Goal: Communication & Community: Connect with others

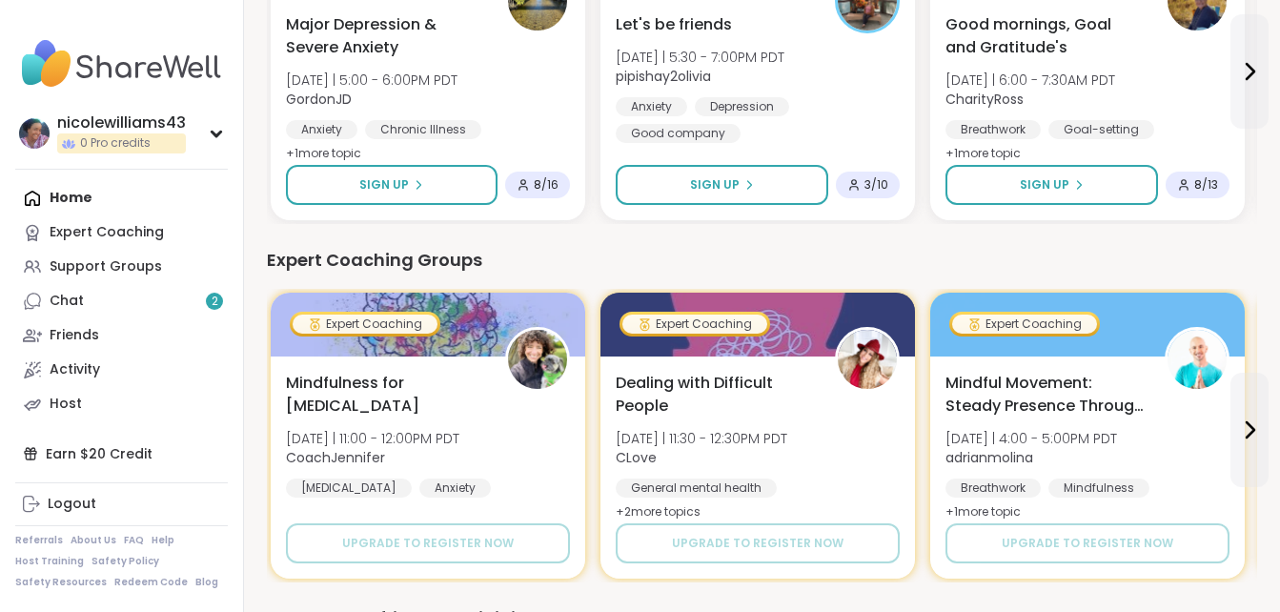
scroll to position [759, 0]
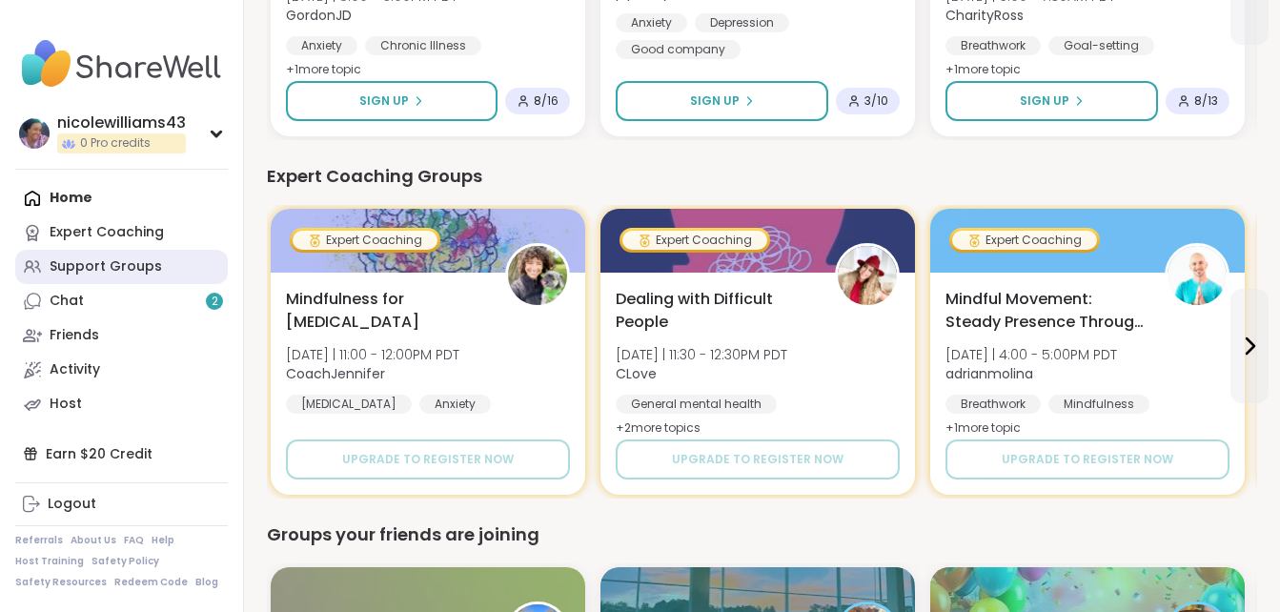
click at [97, 265] on div "Support Groups" at bounding box center [106, 266] width 112 height 19
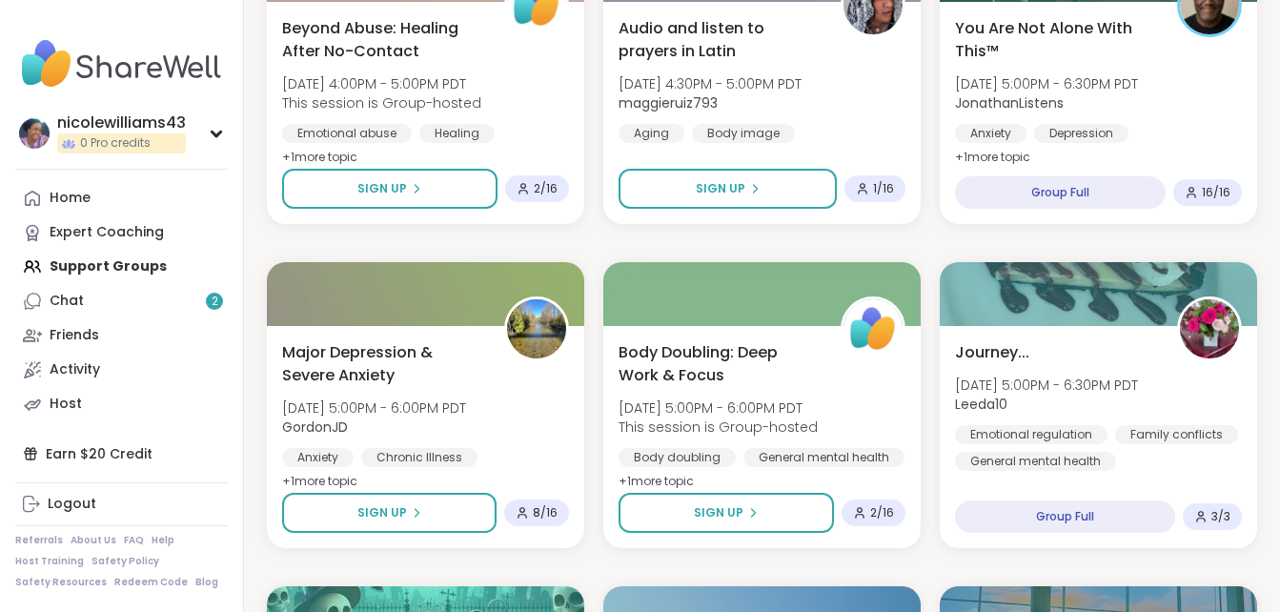
scroll to position [1583, 0]
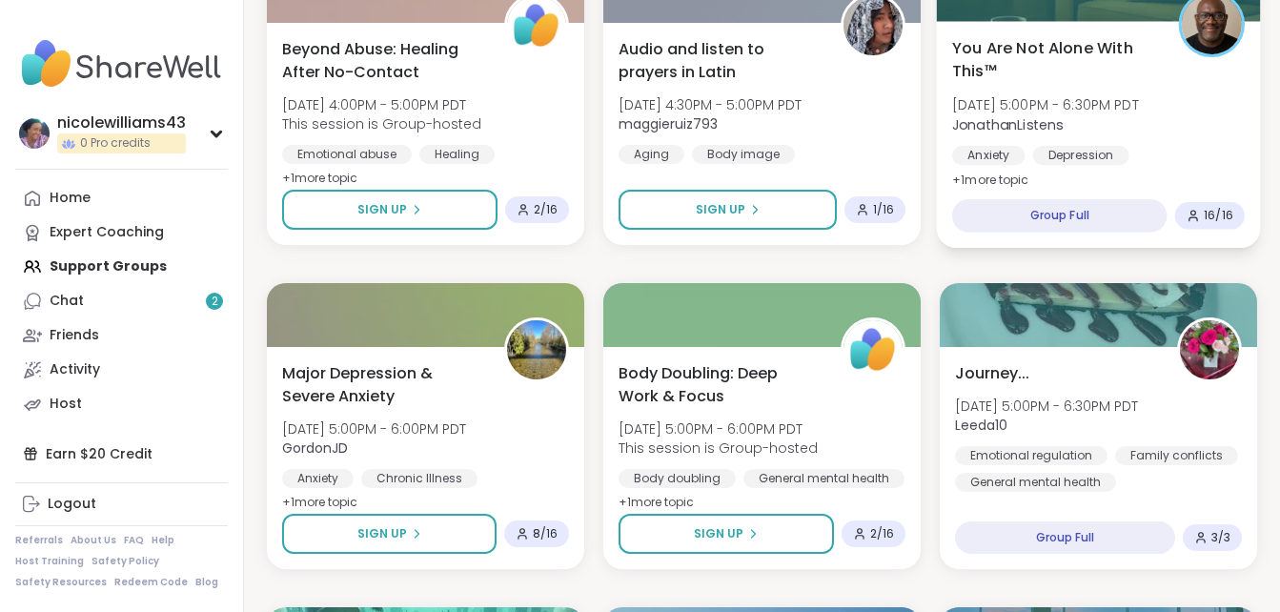
click at [1041, 38] on span "You Are Not Alone With This™" at bounding box center [1054, 59] width 205 height 47
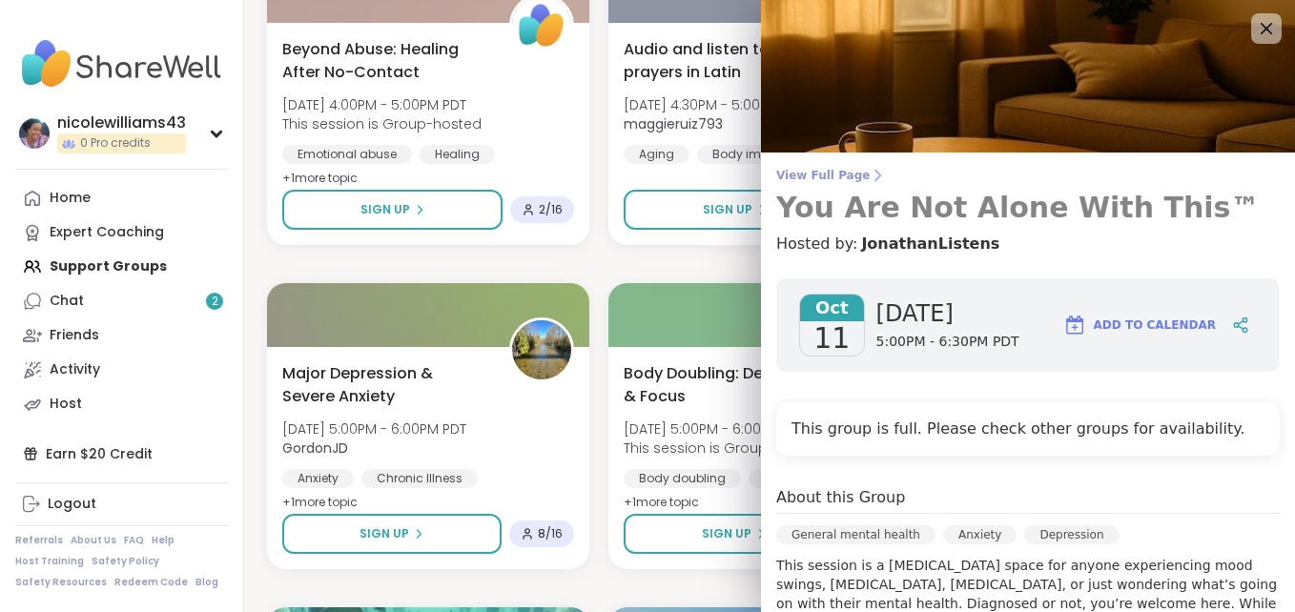
click at [1186, 214] on h3 "You Are Not Alone With This™" at bounding box center [1027, 208] width 503 height 34
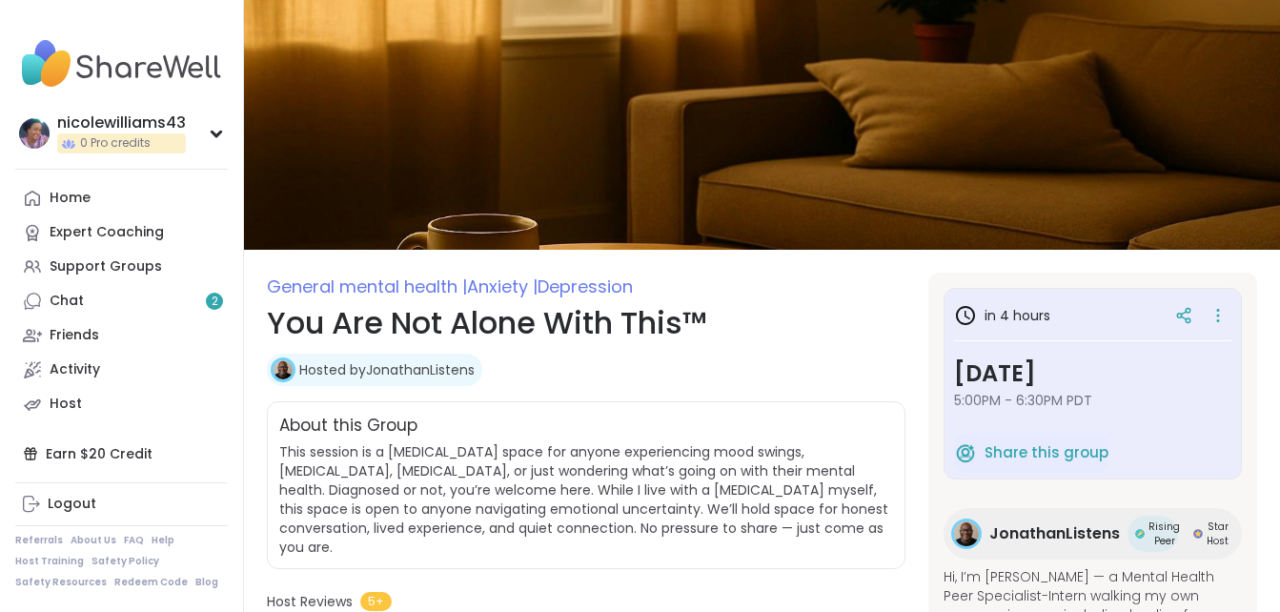
drag, startPoint x: 1283, startPoint y: 156, endPoint x: 851, endPoint y: 286, distance: 450.9
click at [851, 286] on span "General mental health | Anxiety | Depression" at bounding box center [586, 287] width 639 height 28
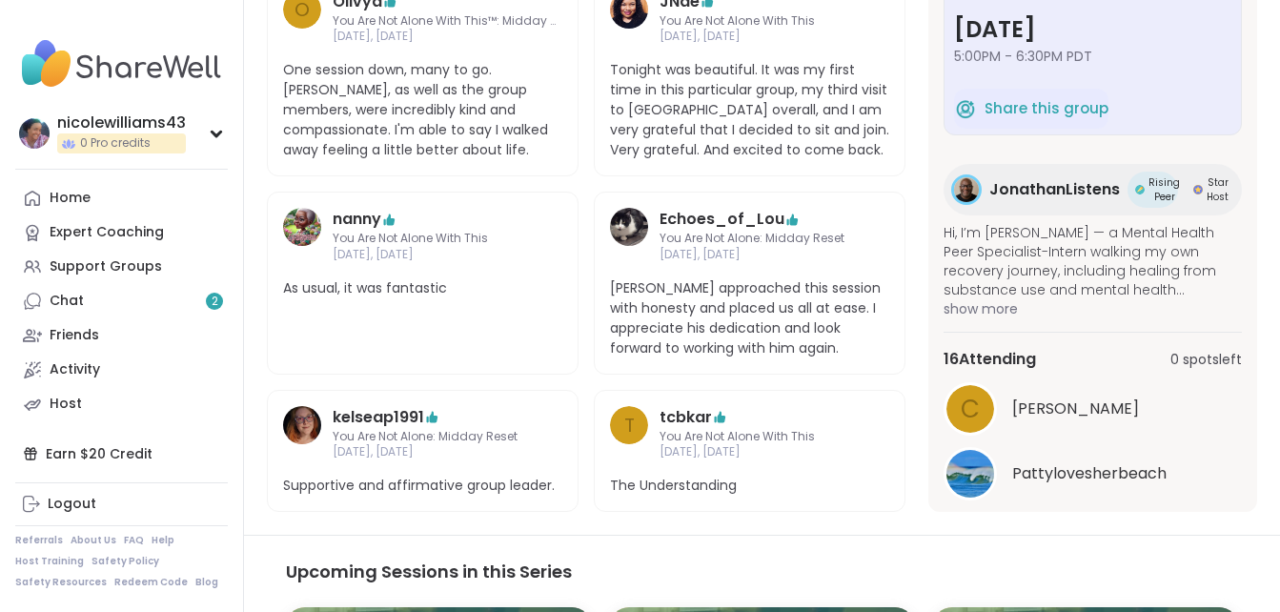
scroll to position [686, 0]
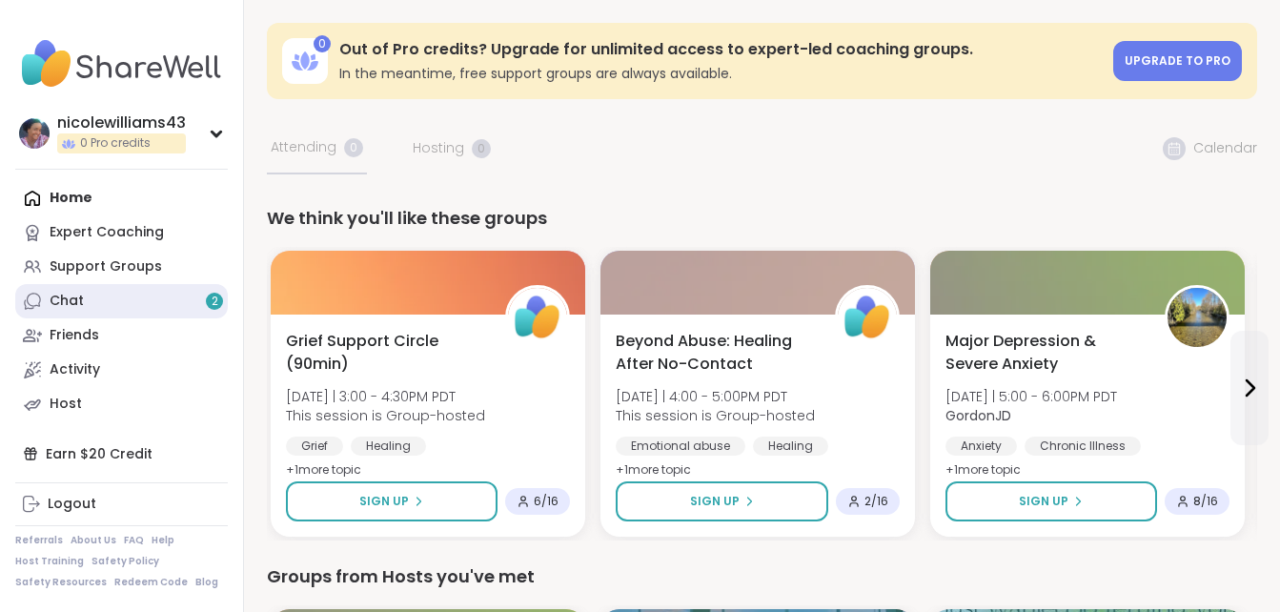
drag, startPoint x: 0, startPoint y: 0, endPoint x: 180, endPoint y: 303, distance: 352.7
drag, startPoint x: 180, startPoint y: 303, endPoint x: 146, endPoint y: 302, distance: 34.3
click at [146, 302] on link "Chat 2" at bounding box center [121, 301] width 213 height 34
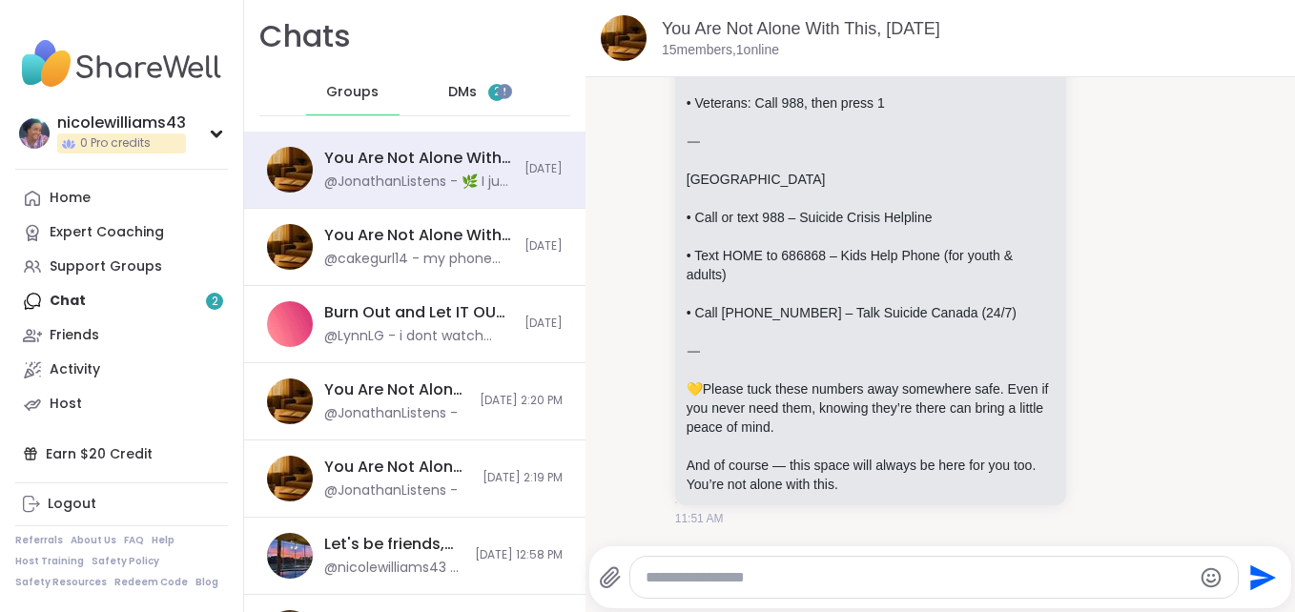
click at [460, 89] on span "DMs" at bounding box center [462, 92] width 29 height 19
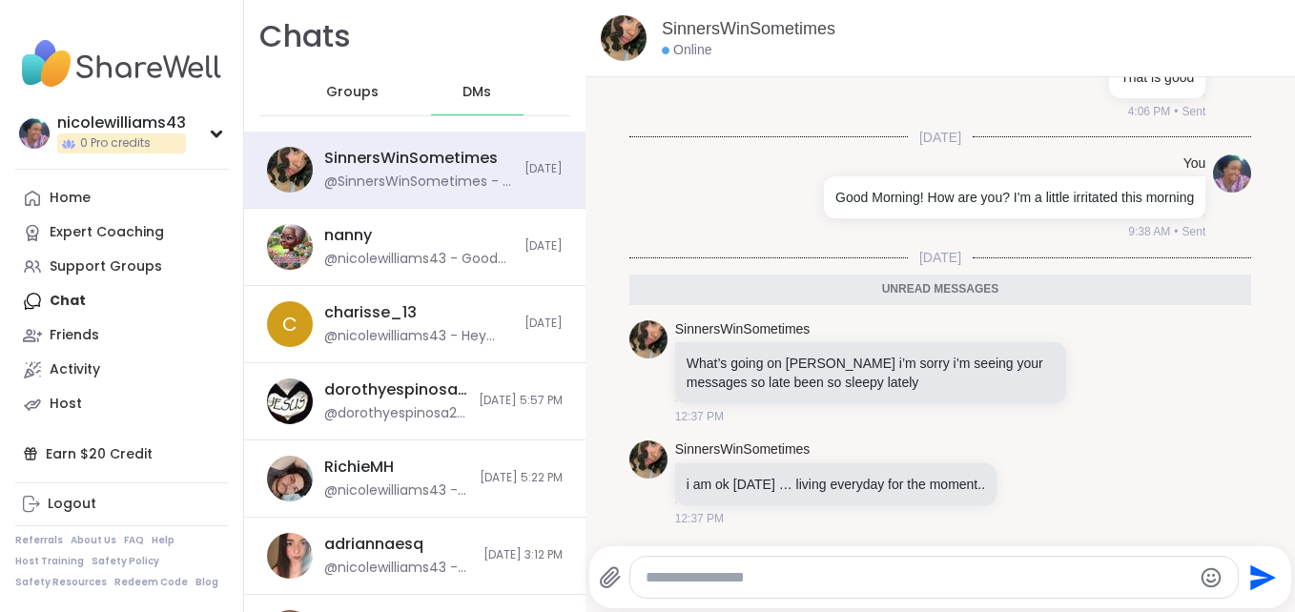
click at [462, 89] on span "DMs" at bounding box center [476, 92] width 29 height 19
click at [702, 575] on textarea "Type your message" at bounding box center [917, 577] width 545 height 19
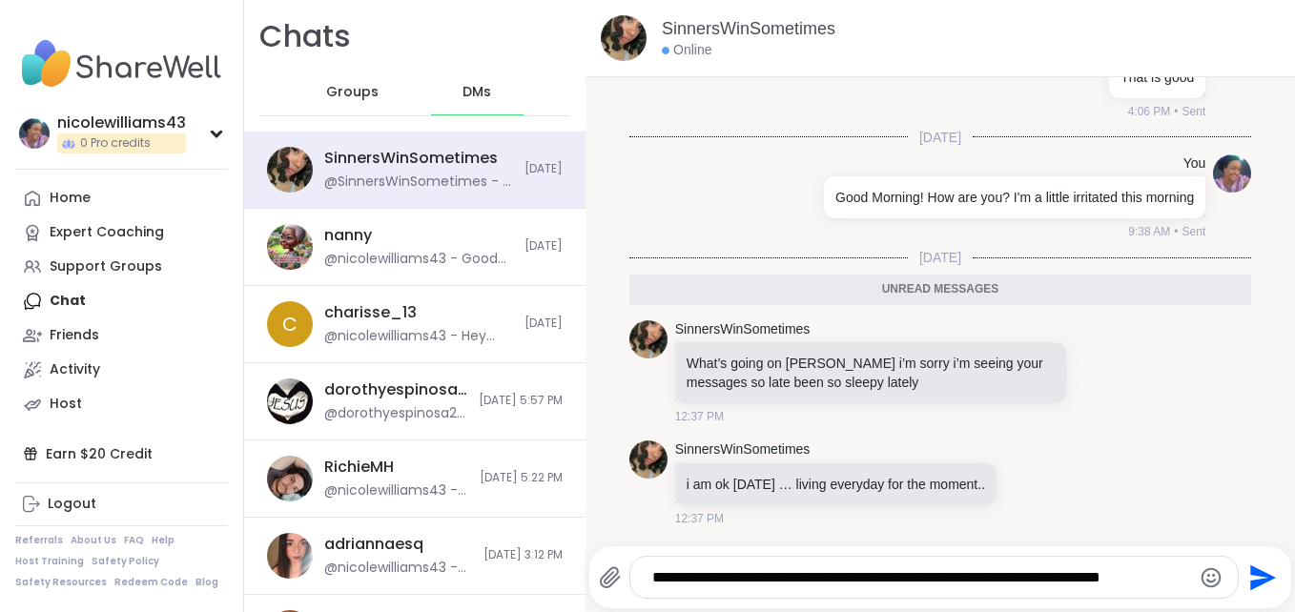
type textarea "**********"
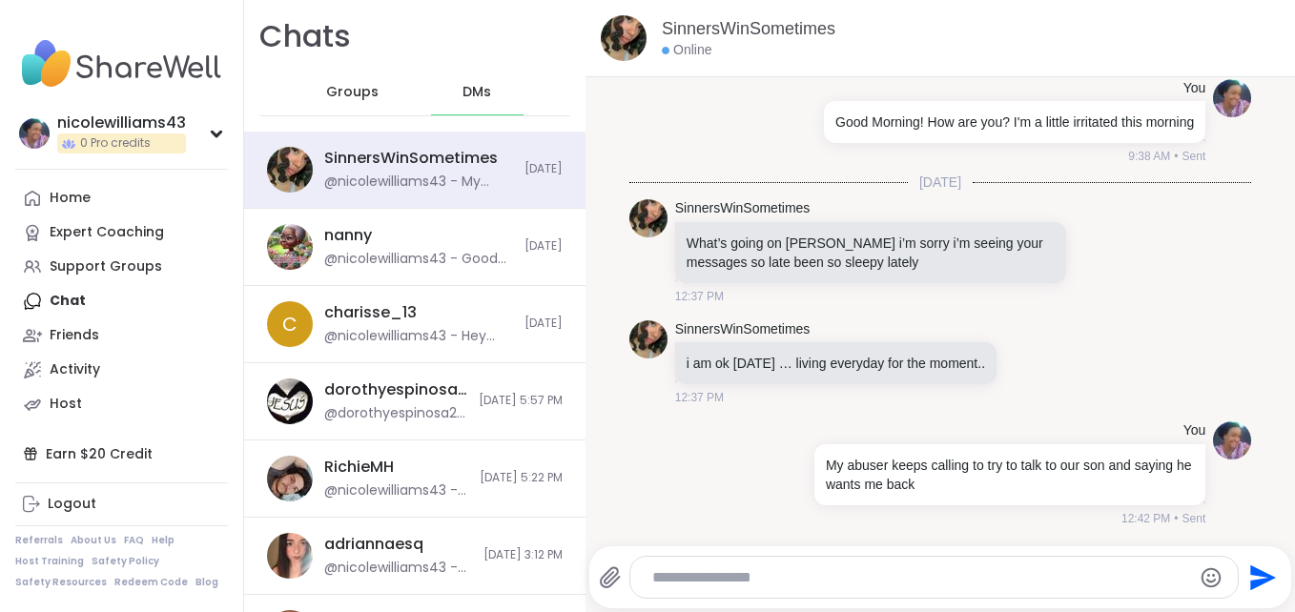
scroll to position [3292, 0]
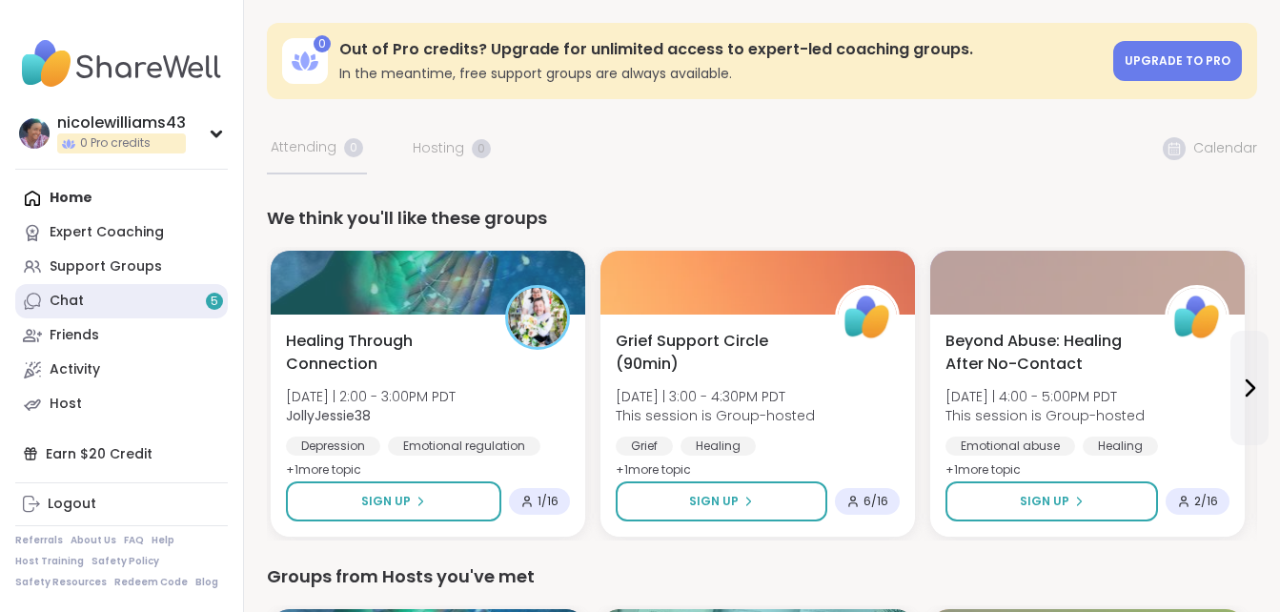
click at [72, 314] on link "Chat 5" at bounding box center [121, 301] width 213 height 34
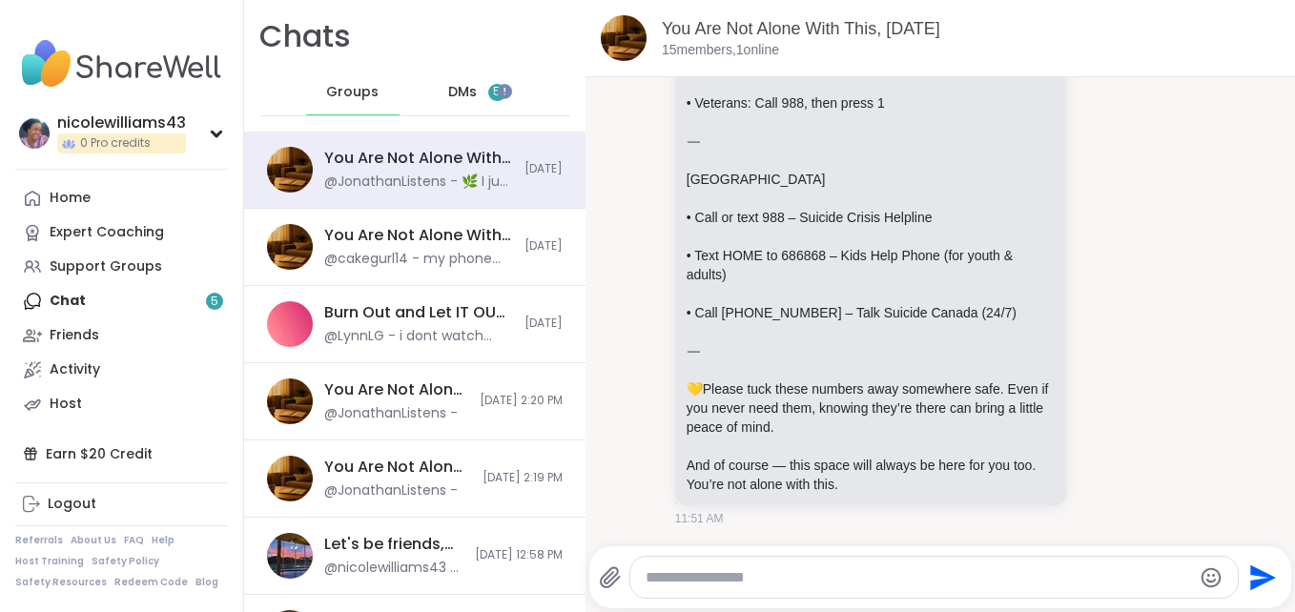
click at [456, 84] on span "DMs" at bounding box center [462, 92] width 29 height 19
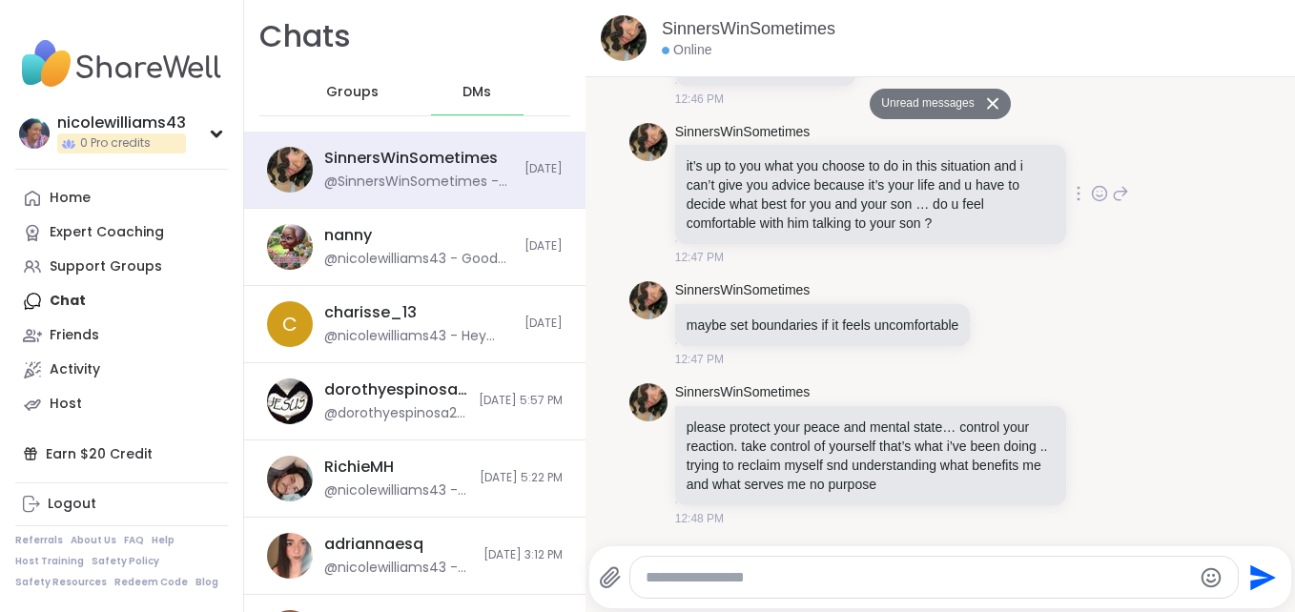
click at [1190, 227] on div "SinnersWinSometimes it’s up to you what you choose to do in this situation and …" at bounding box center [940, 194] width 623 height 159
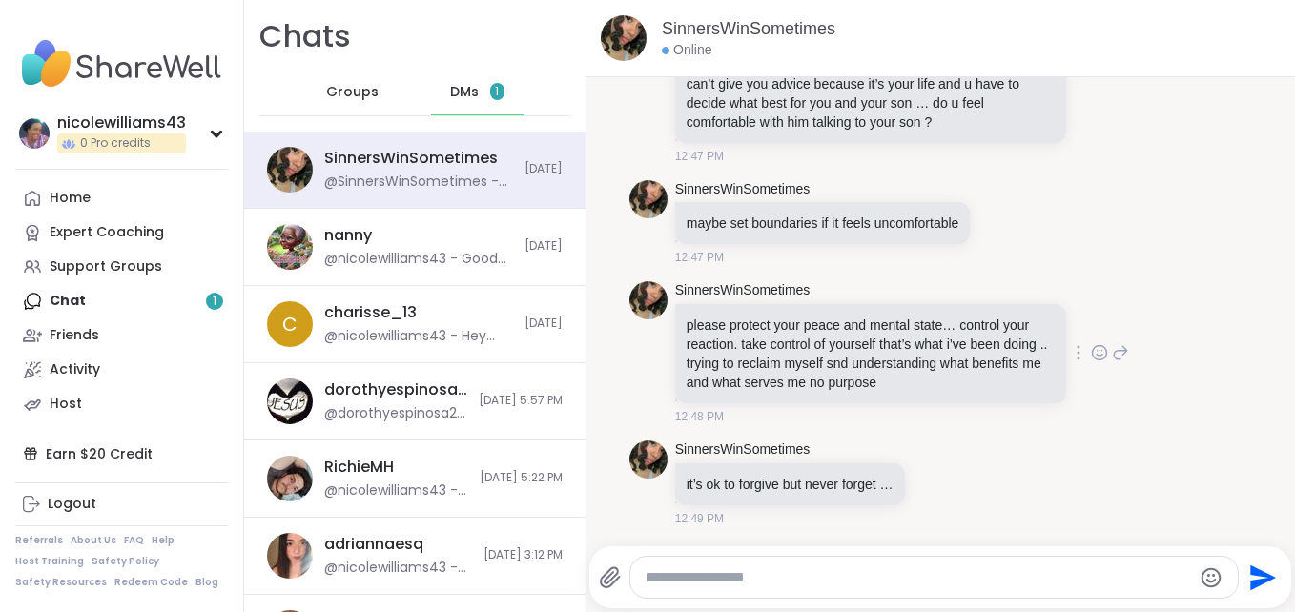
scroll to position [4017, 0]
click at [1112, 358] on icon at bounding box center [1120, 352] width 17 height 23
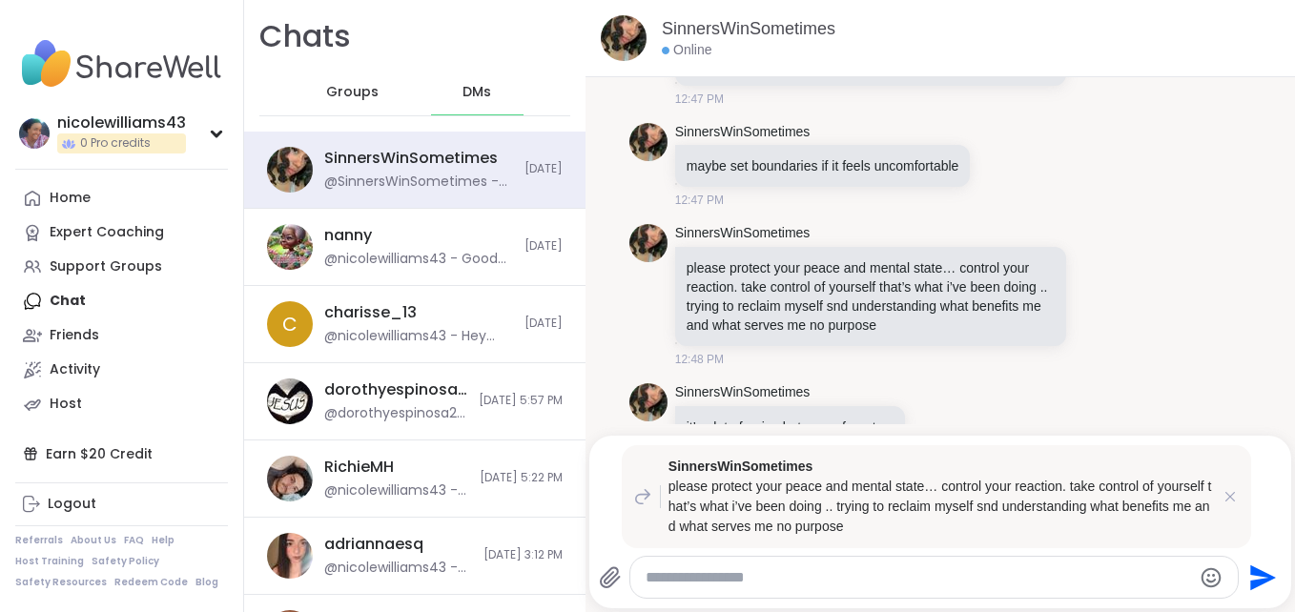
click at [1095, 108] on div "SinnersWinSometimes it’s up to you what you choose to do in this situation and …" at bounding box center [902, 36] width 454 height 144
click at [1112, 46] on icon at bounding box center [1120, 34] width 17 height 23
type textarea "**********"
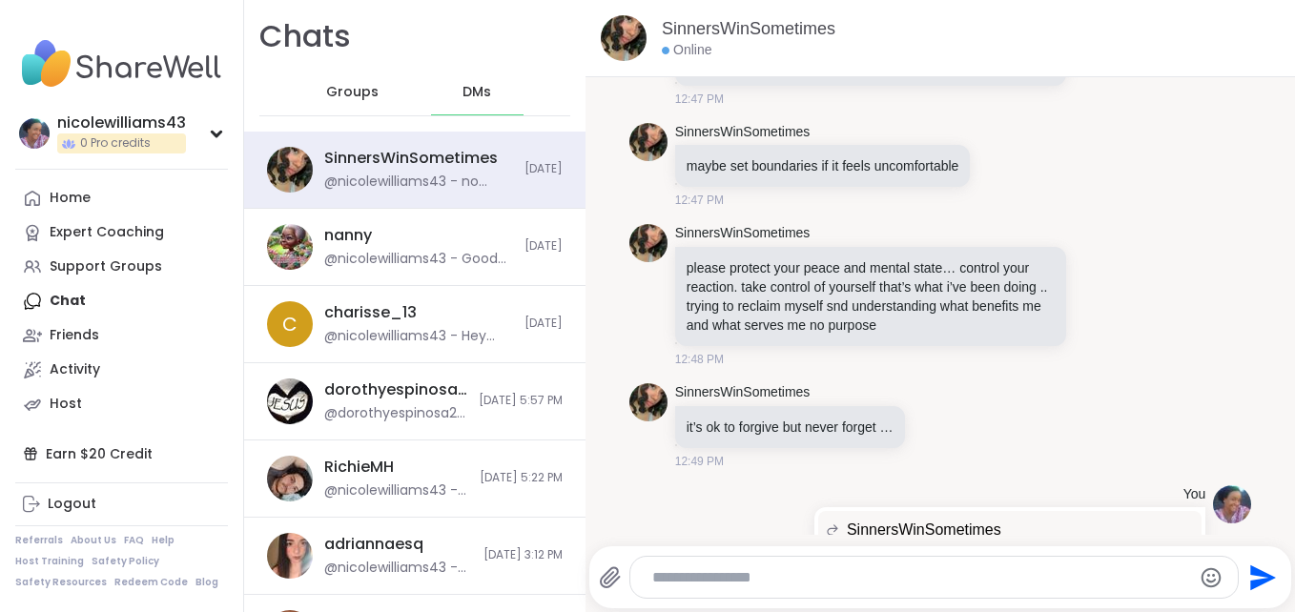
scroll to position [4228, 0]
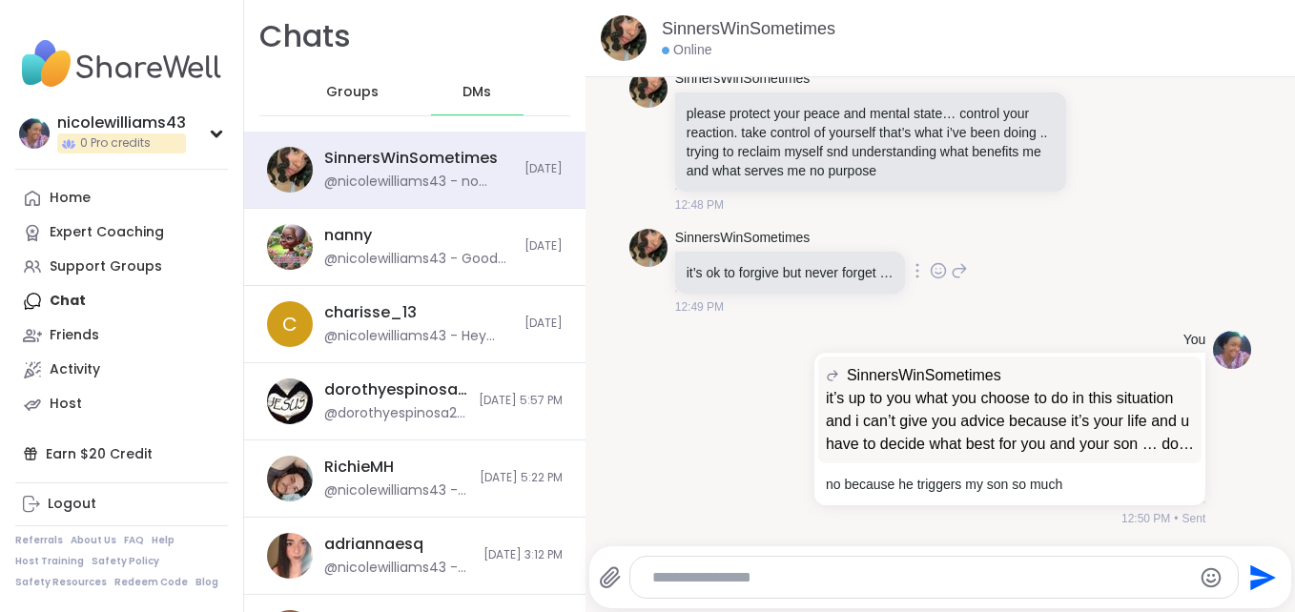
drag, startPoint x: 1089, startPoint y: 256, endPoint x: 1151, endPoint y: 243, distance: 63.4
click at [1151, 243] on div "SinnersWinSometimes it’s ok to forgive but never forget … 12:49 PM" at bounding box center [940, 272] width 623 height 102
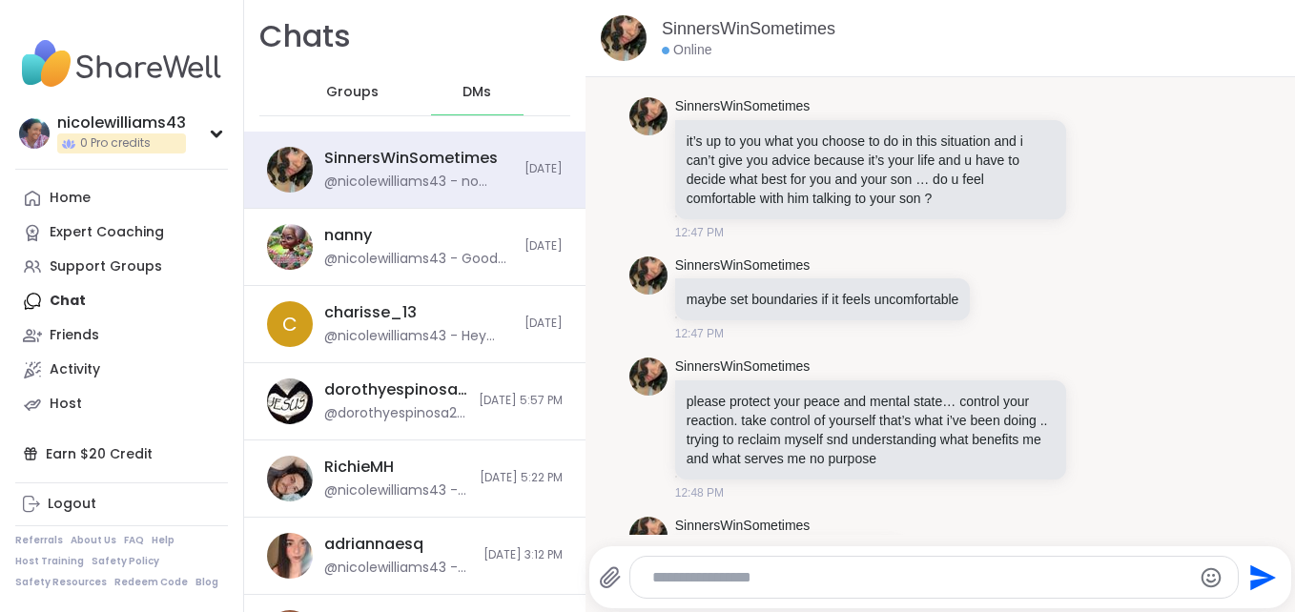
scroll to position [4196, 0]
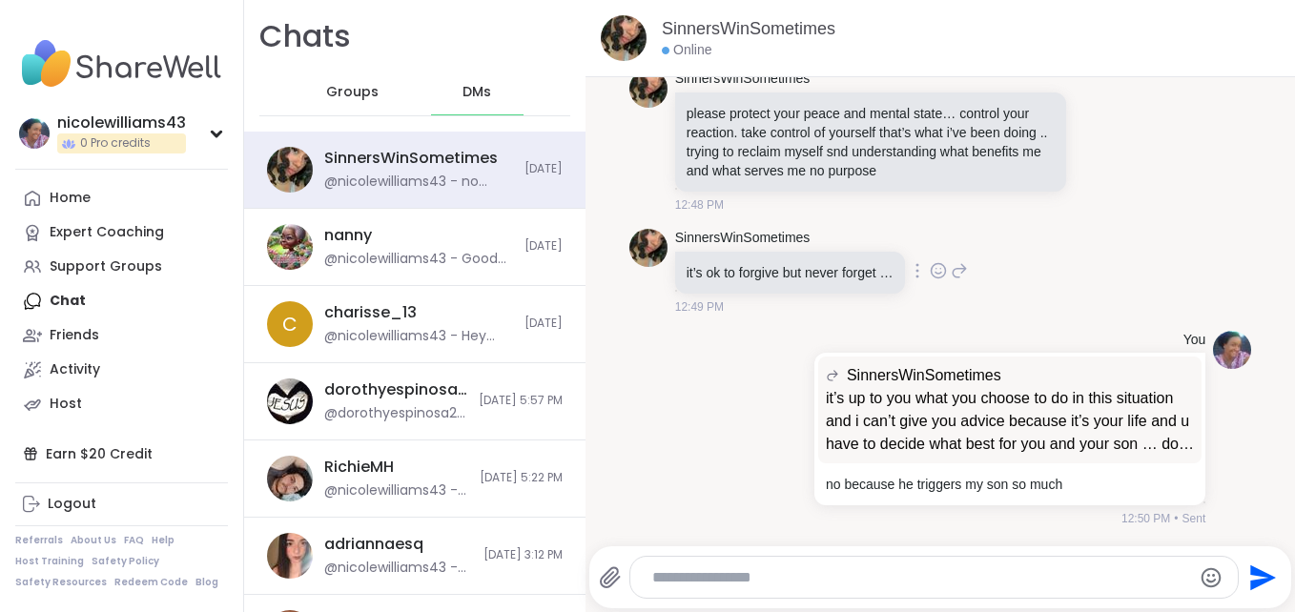
click at [960, 282] on icon at bounding box center [959, 270] width 17 height 23
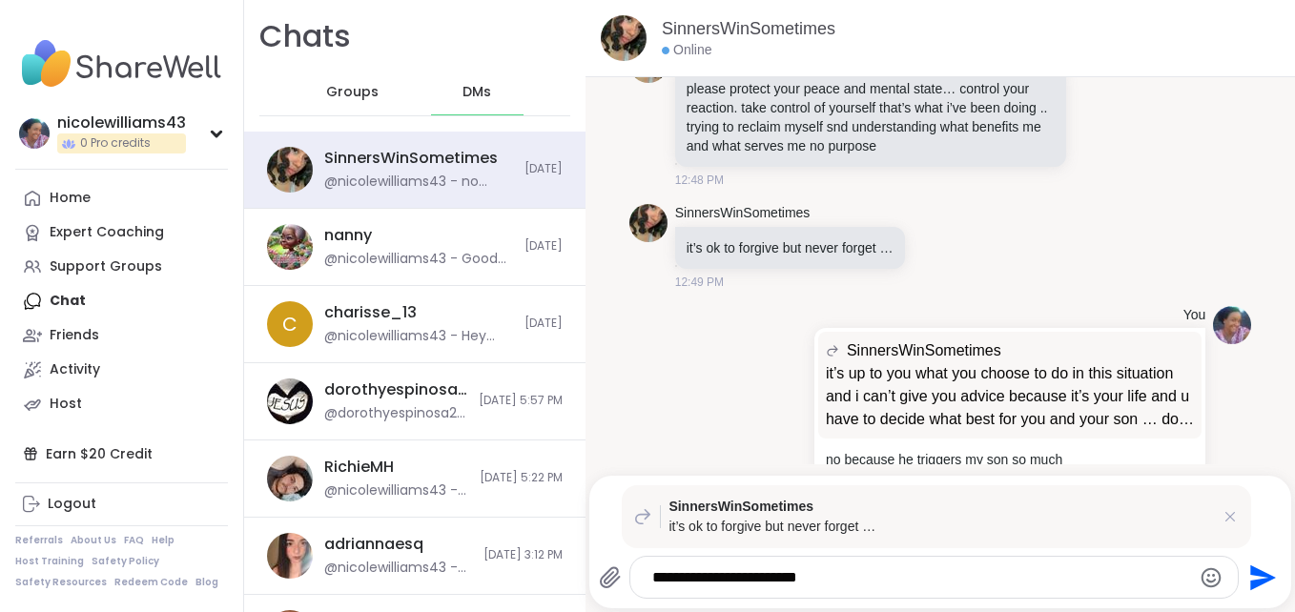
type textarea "**********"
click at [1250, 584] on icon "Send" at bounding box center [1263, 577] width 26 height 26
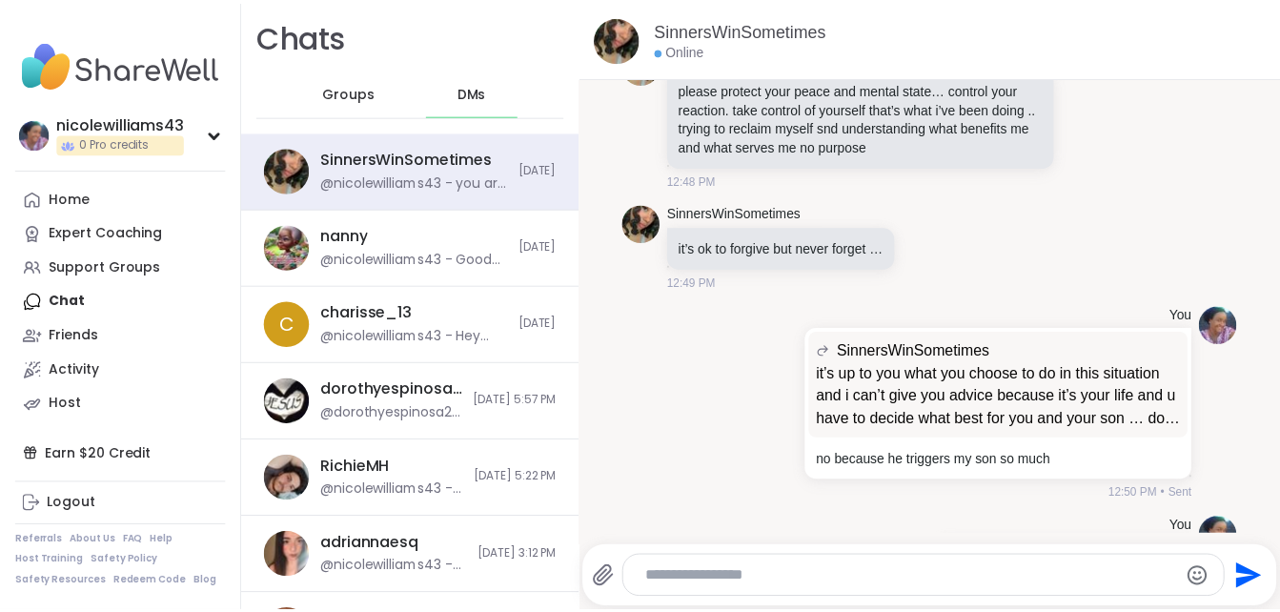
scroll to position [4395, 0]
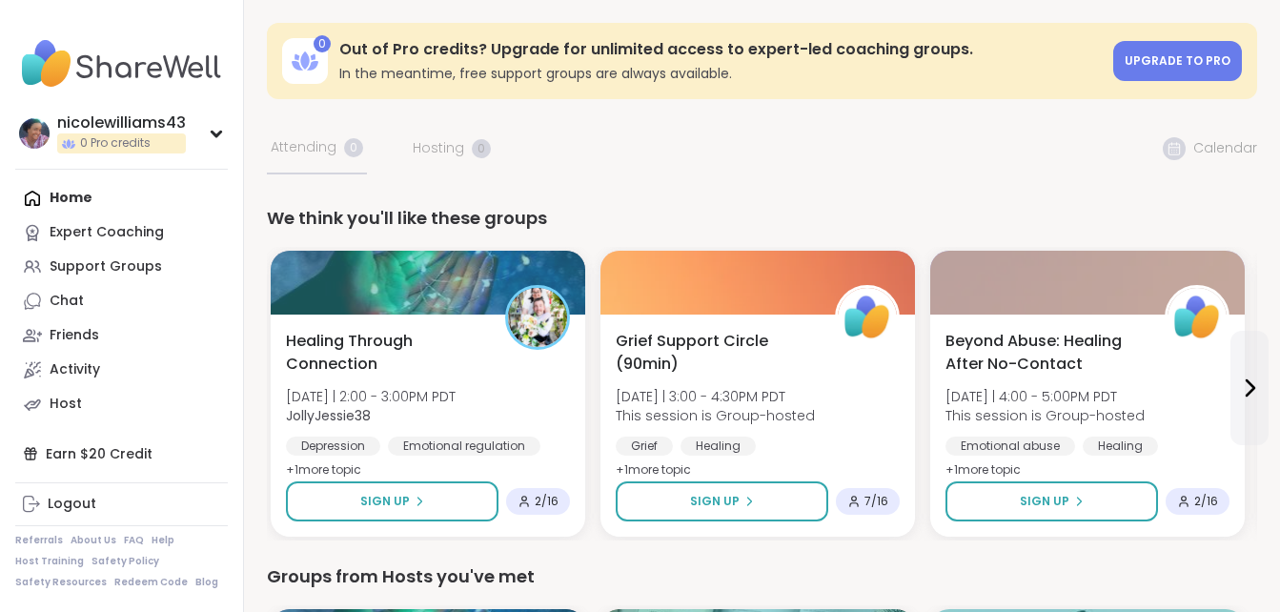
click at [68, 198] on div "Home Expert Coaching Support Groups Chat Friends Activity Host" at bounding box center [121, 301] width 213 height 240
click at [87, 297] on link "Chat 1" at bounding box center [121, 301] width 213 height 34
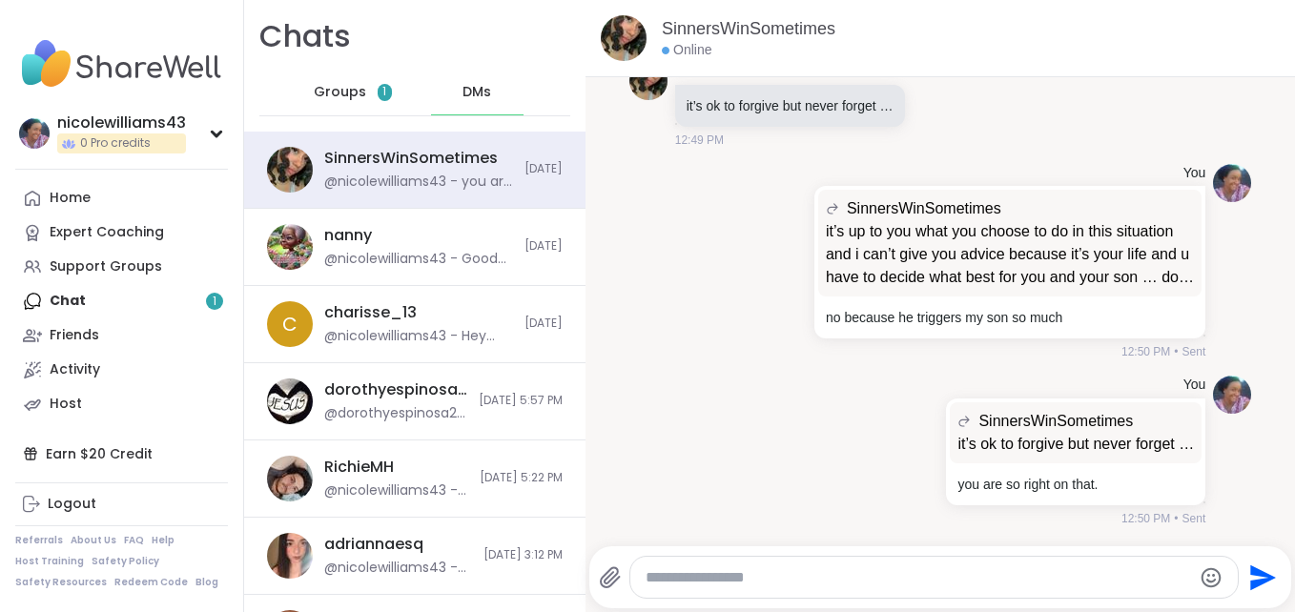
click at [327, 103] on div "Groups 1" at bounding box center [352, 93] width 93 height 46
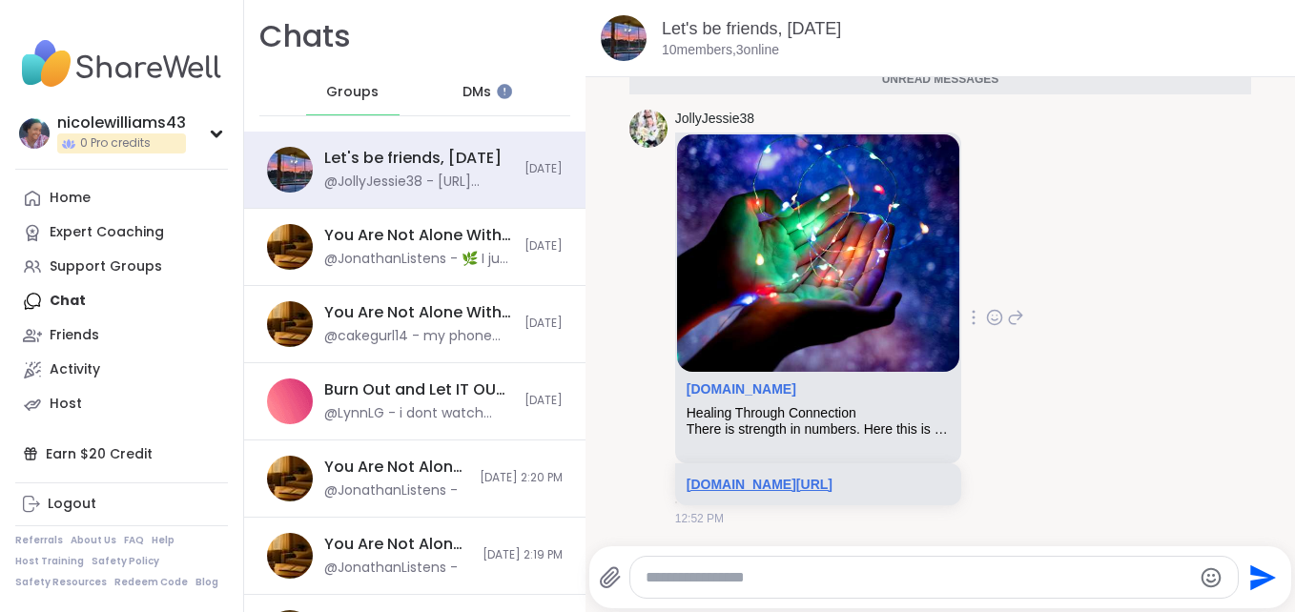
click at [778, 477] on link "[DOMAIN_NAME][URL]" at bounding box center [759, 484] width 146 height 15
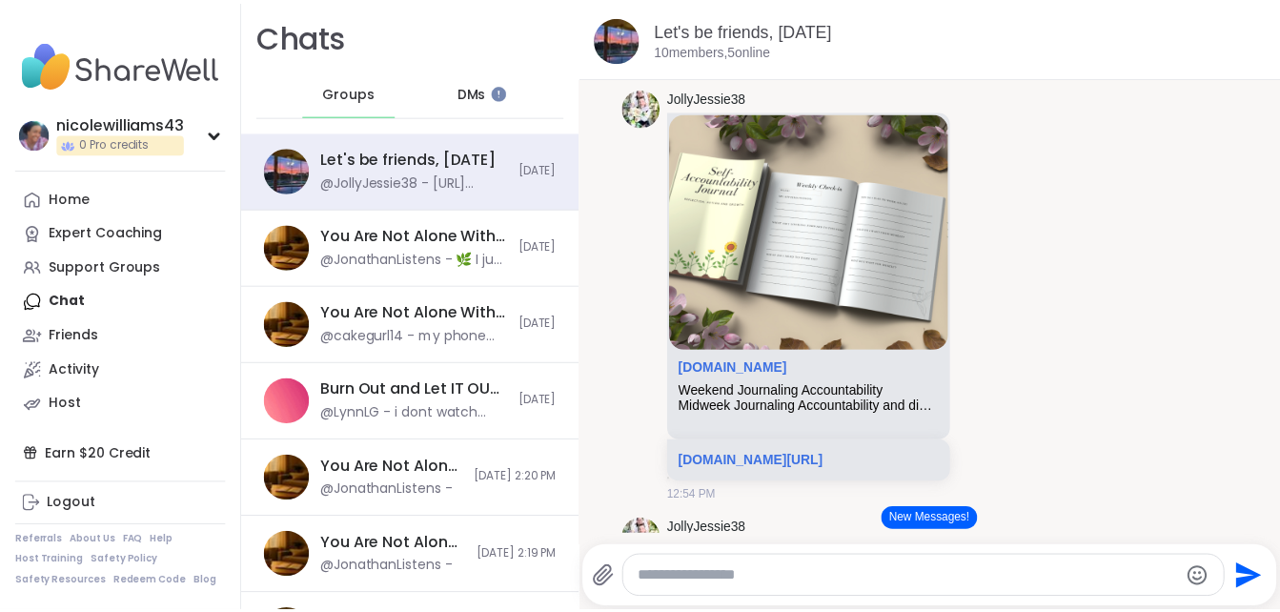
scroll to position [4832, 0]
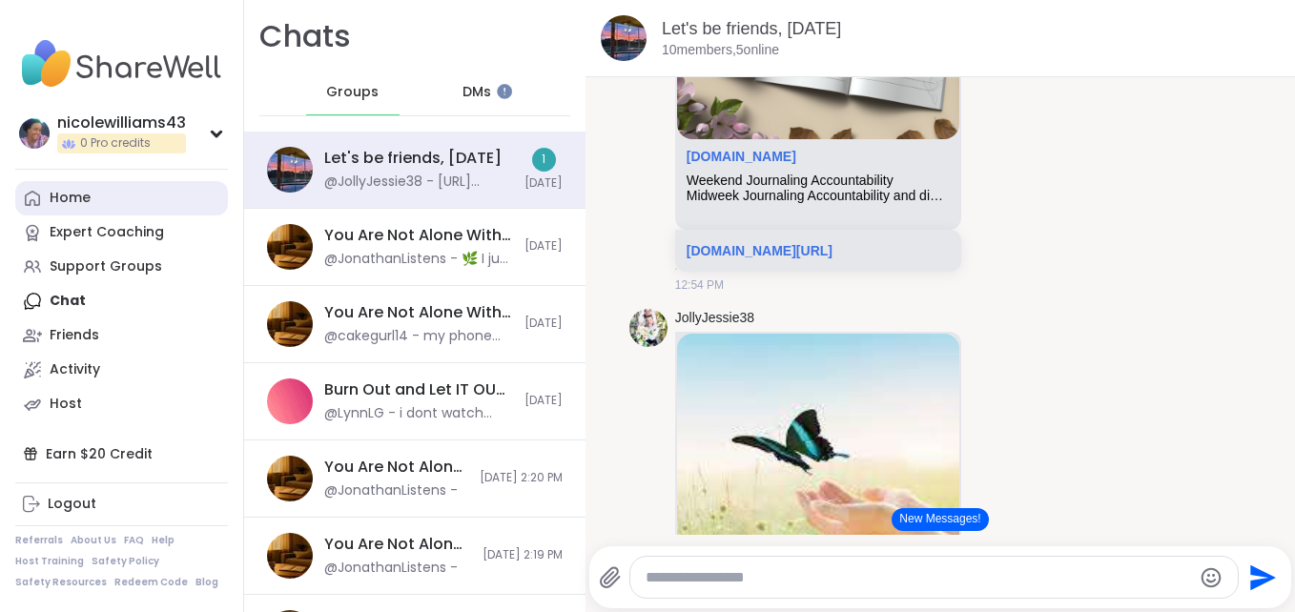
drag, startPoint x: 87, startPoint y: 197, endPoint x: 66, endPoint y: 196, distance: 21.0
drag, startPoint x: 66, startPoint y: 196, endPoint x: 32, endPoint y: 179, distance: 37.5
click at [32, 179] on nav "nicolewilliams43 0 Pro credits Profile Membership Settings Help Home Expert Coa…" at bounding box center [122, 306] width 244 height 612
click at [49, 193] on link "Home" at bounding box center [121, 198] width 213 height 34
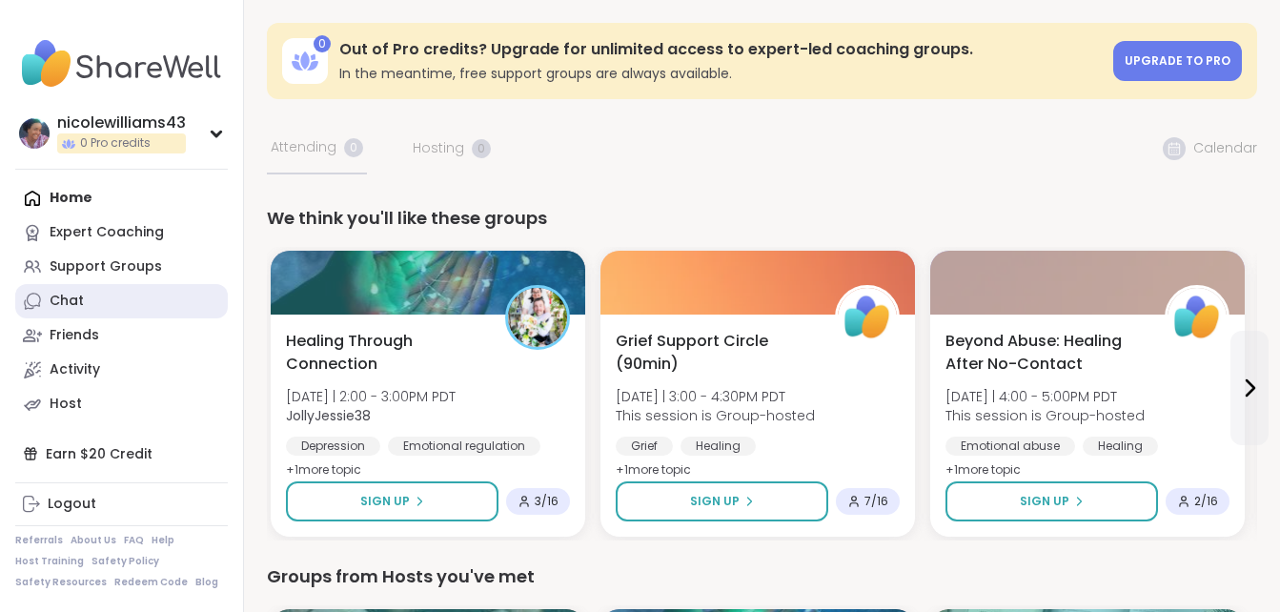
click at [70, 294] on div "Chat" at bounding box center [67, 301] width 34 height 19
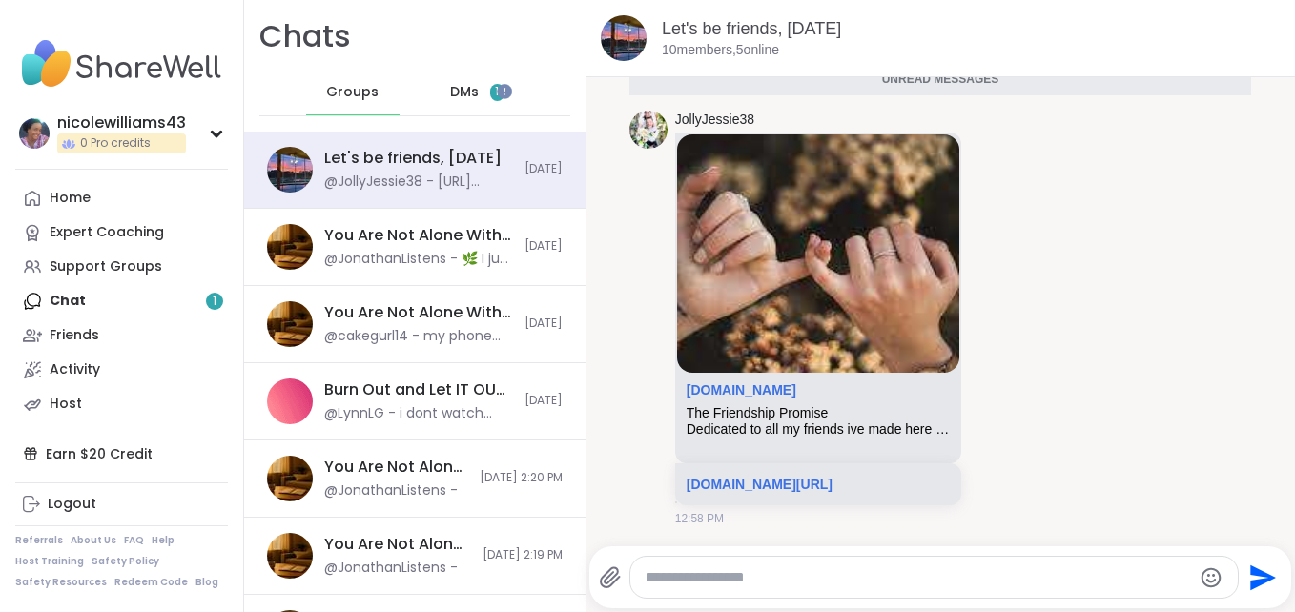
click at [463, 88] on span "DMs" at bounding box center [464, 92] width 29 height 19
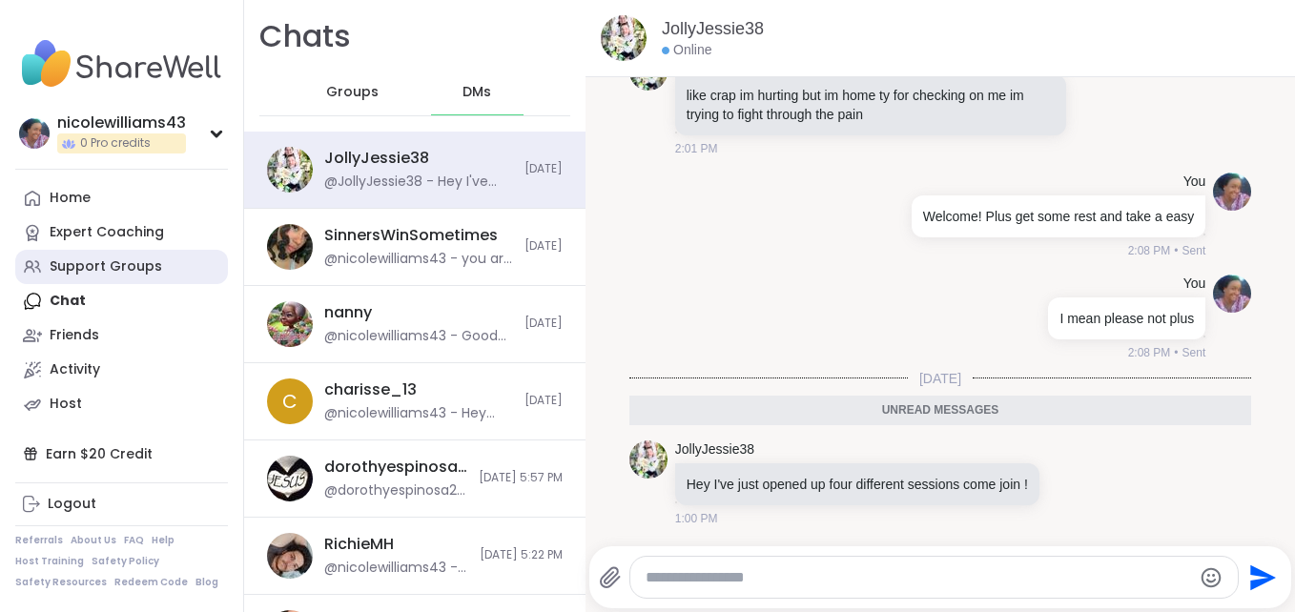
click at [83, 260] on div "Support Groups" at bounding box center [106, 266] width 112 height 19
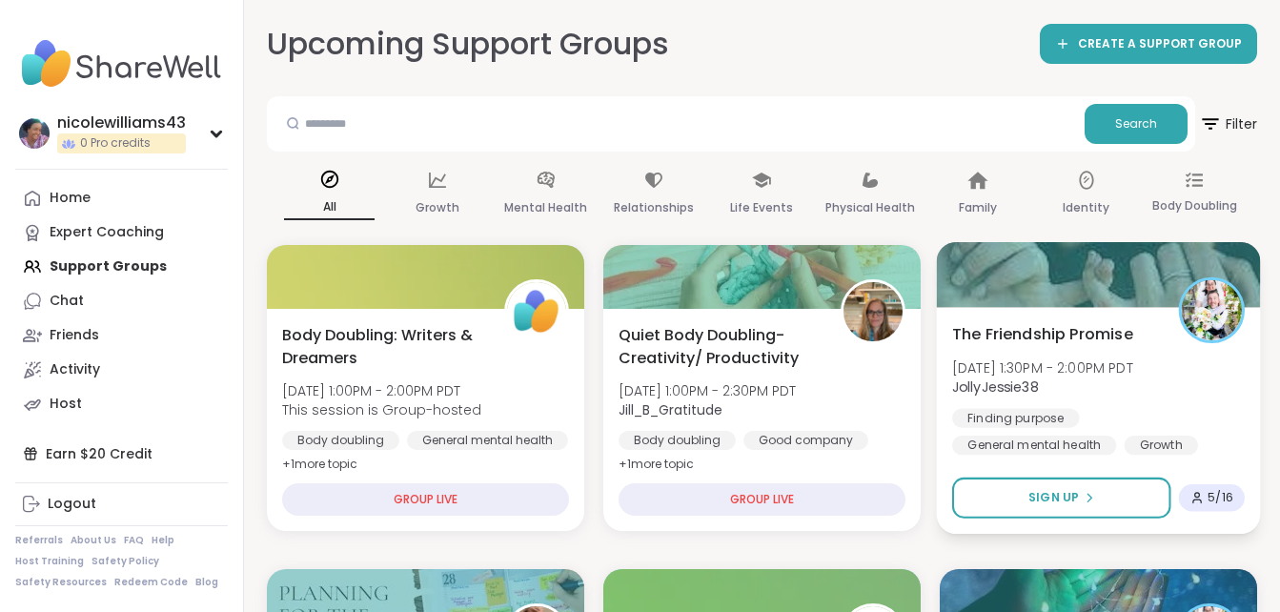
drag, startPoint x: 1019, startPoint y: 338, endPoint x: 960, endPoint y: 328, distance: 60.0
click at [960, 328] on span "The Friendship Promise" at bounding box center [1042, 333] width 181 height 23
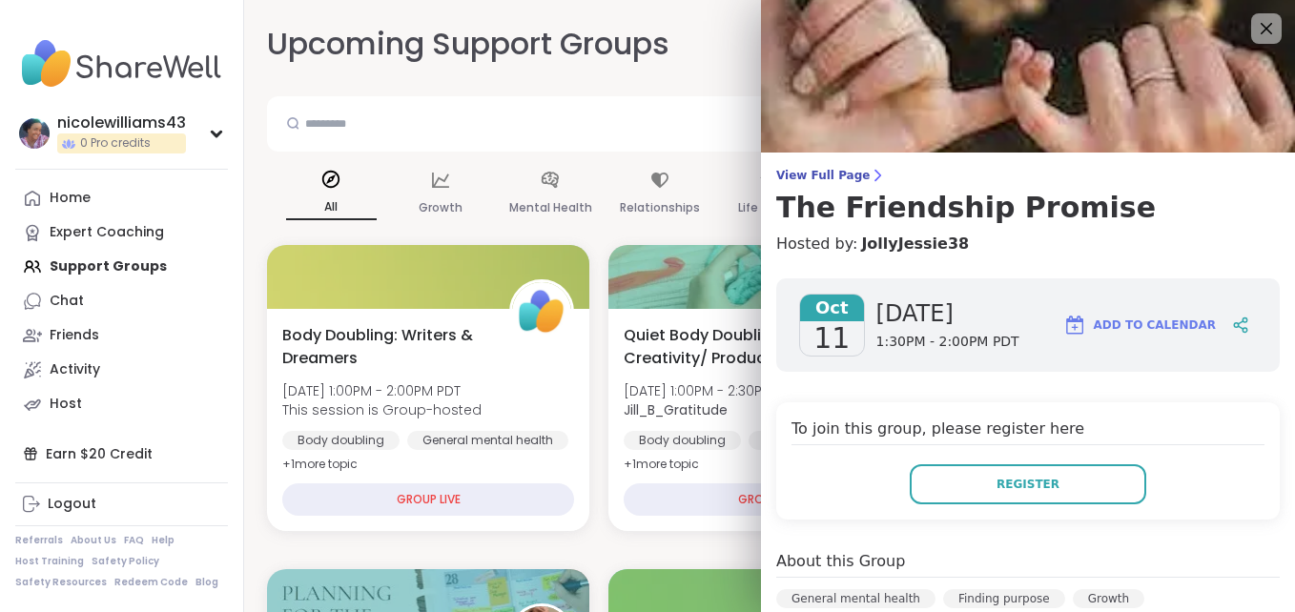
click at [1239, 228] on div "View Full Page The Friendship Promise Hosted by: JollyJessie38" at bounding box center [1028, 212] width 534 height 88
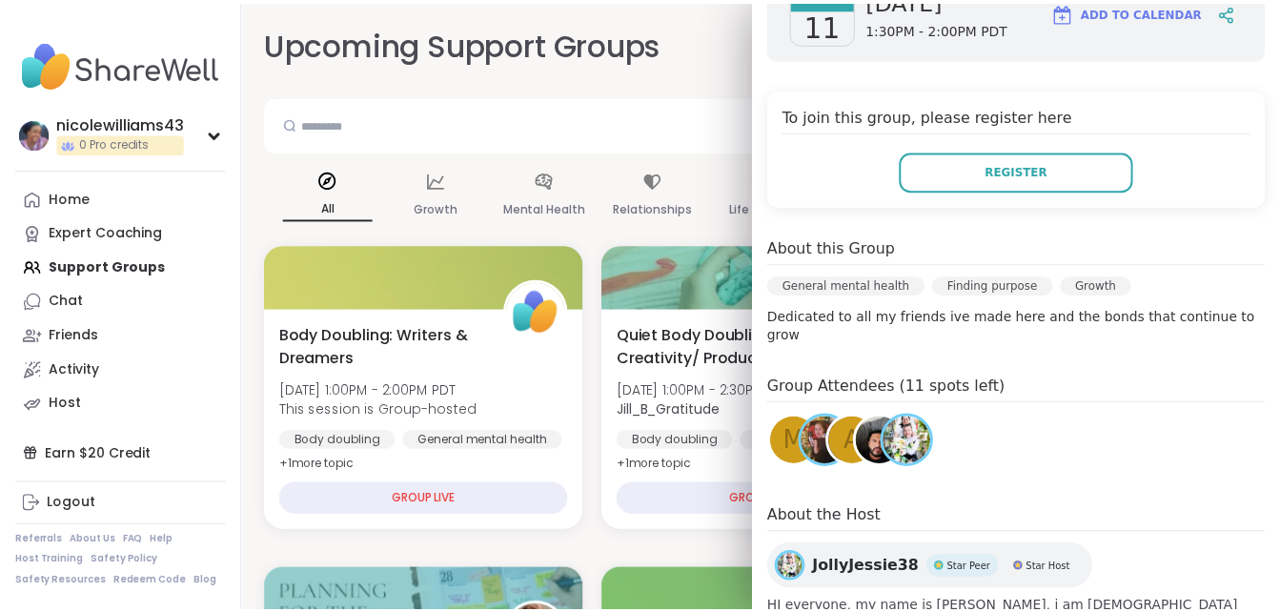
scroll to position [381, 0]
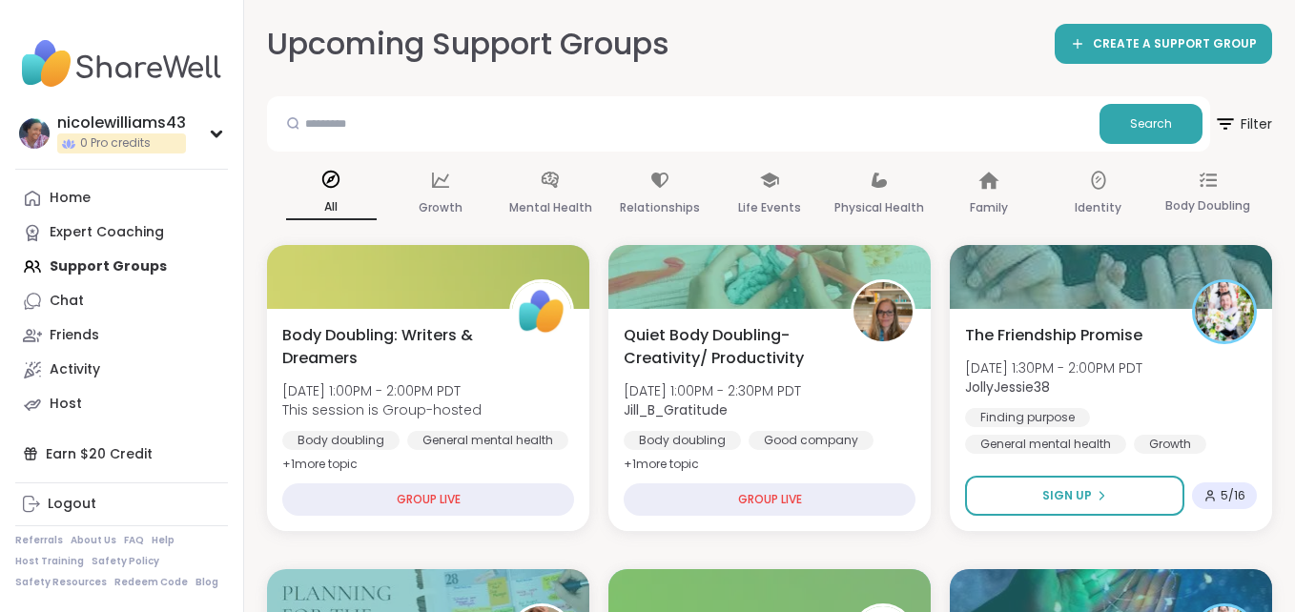
click at [709, 32] on div "Upcoming Support Groups CREATE A SUPPORT GROUP" at bounding box center [769, 44] width 1005 height 43
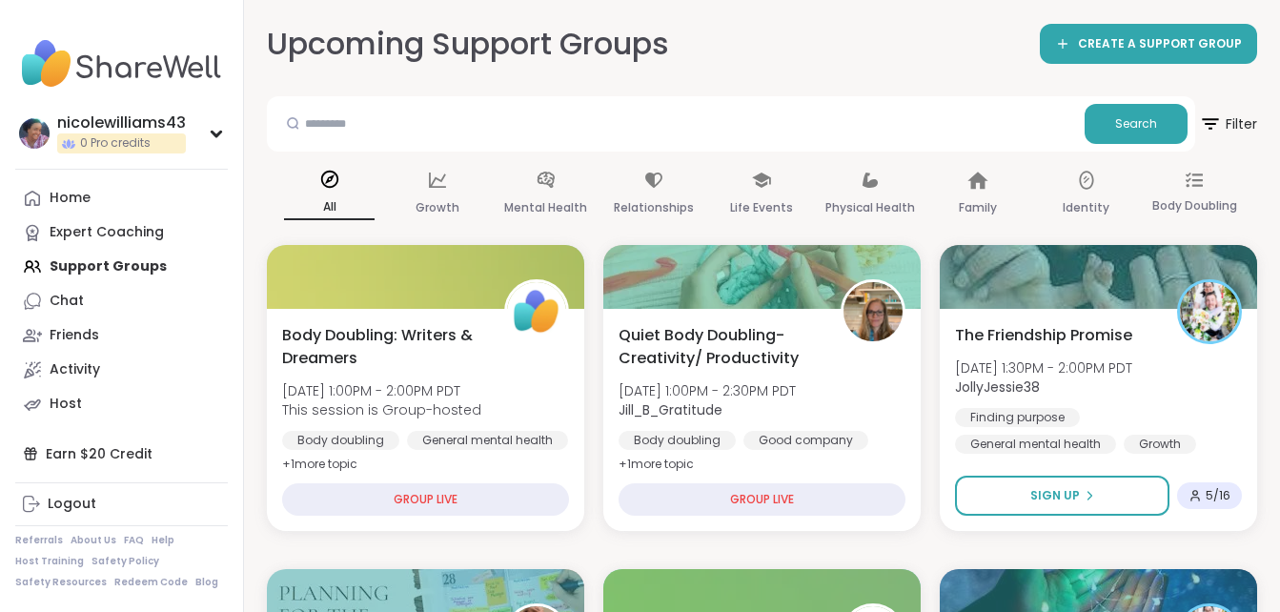
scroll to position [588, 0]
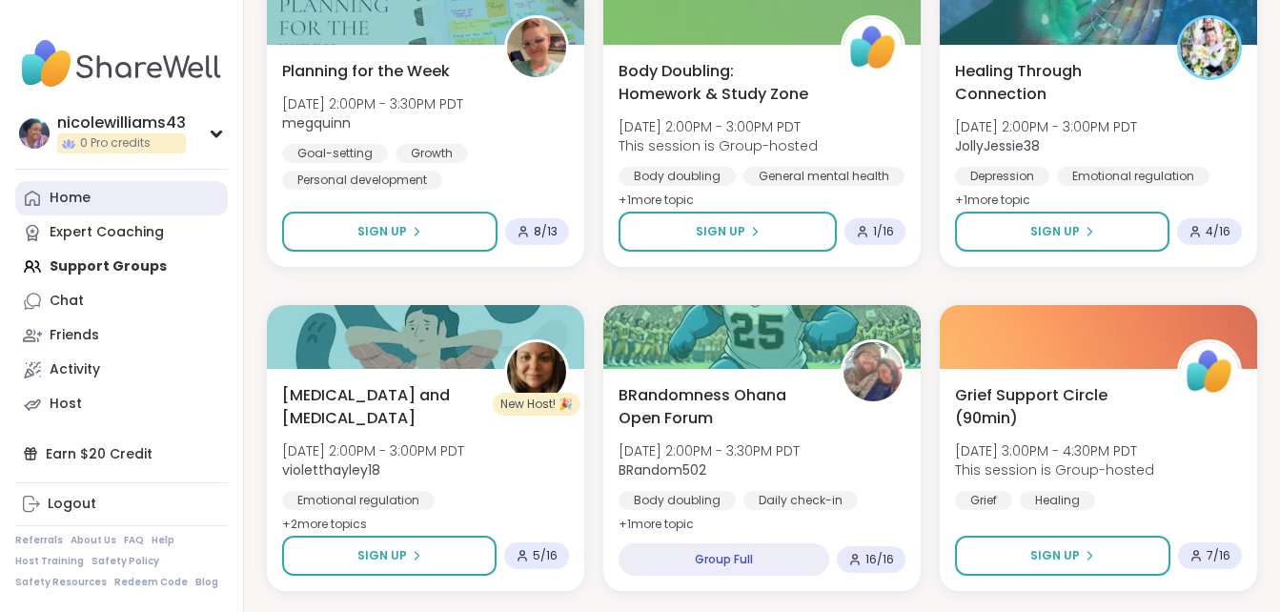
click at [124, 199] on link "Home" at bounding box center [121, 198] width 213 height 34
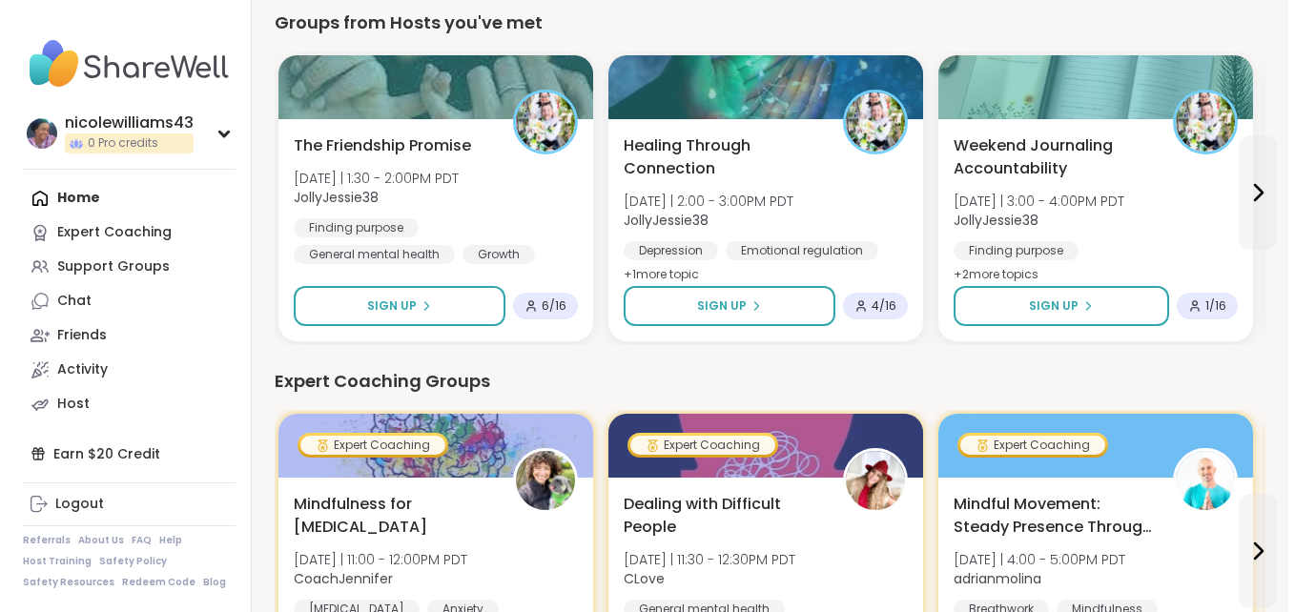
scroll to position [545, 0]
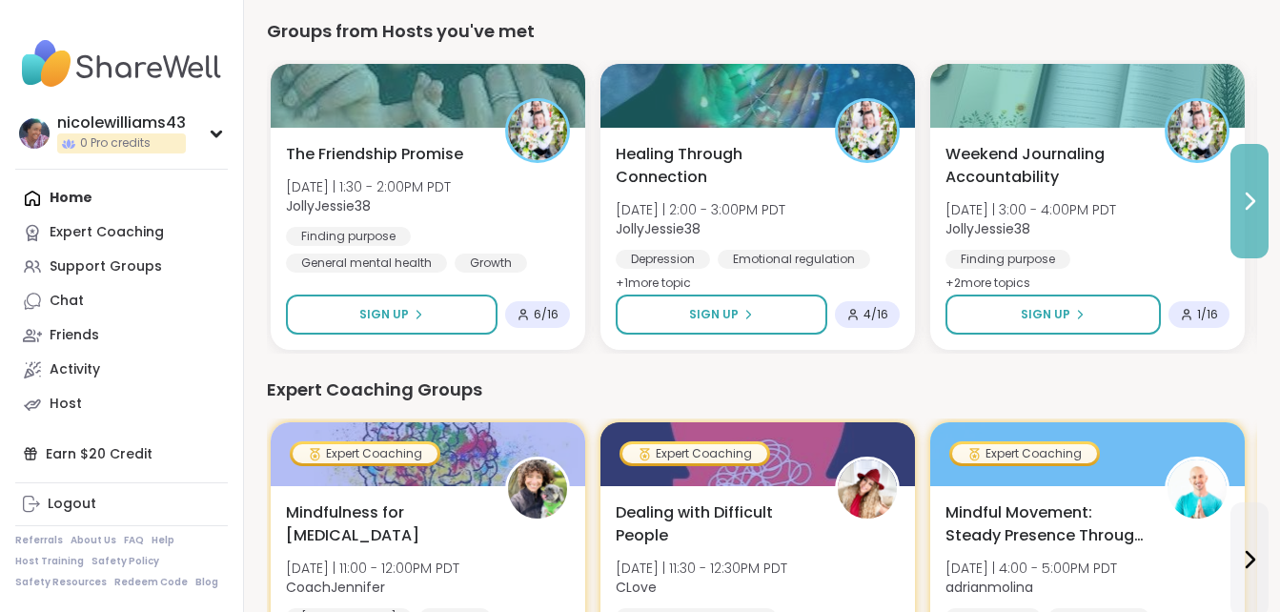
click at [1249, 205] on icon at bounding box center [1249, 201] width 23 height 23
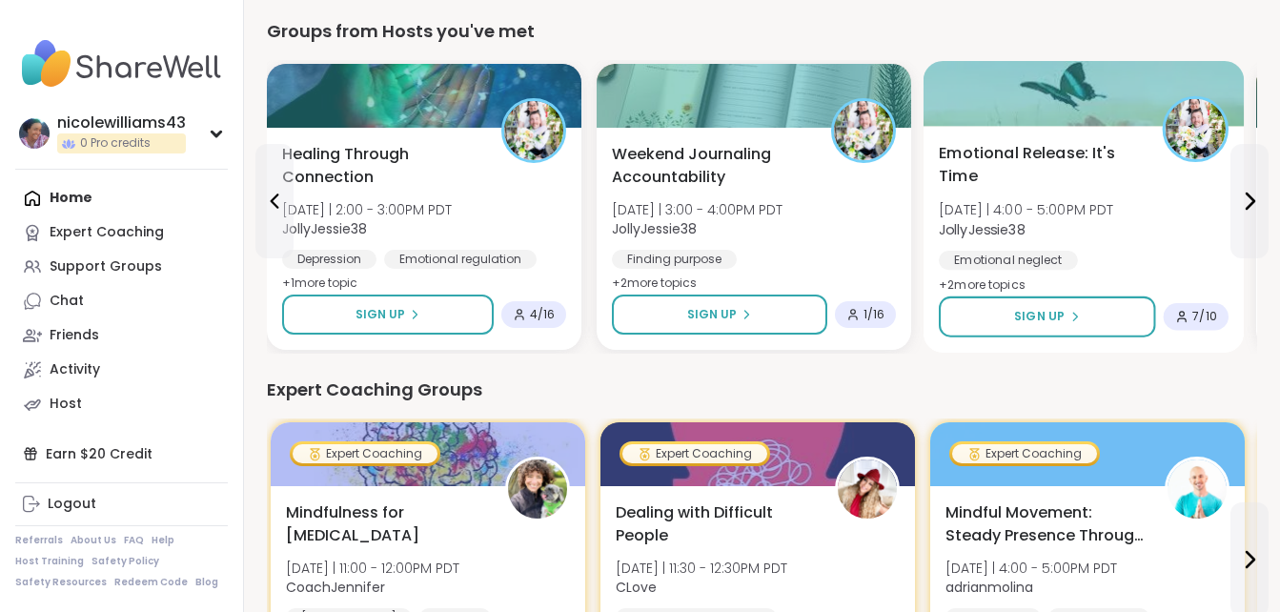
click at [1099, 149] on span "Emotional Release: It's Time" at bounding box center [1040, 165] width 202 height 47
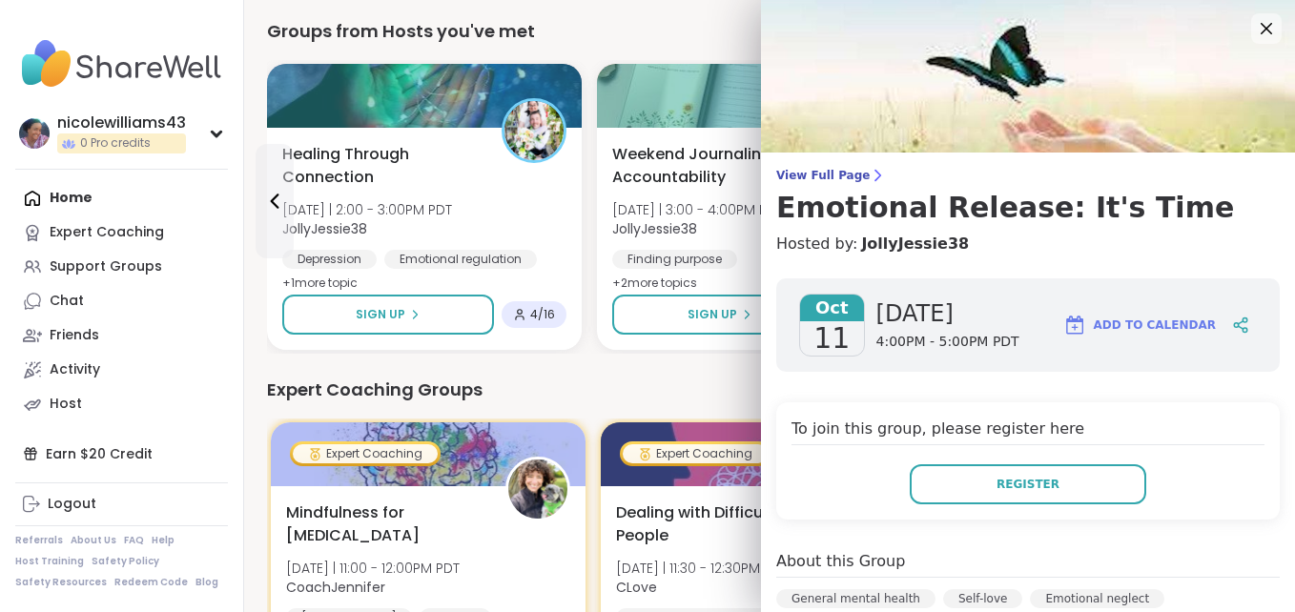
drag, startPoint x: 1182, startPoint y: 172, endPoint x: 1006, endPoint y: 246, distance: 191.4
drag, startPoint x: 1006, startPoint y: 246, endPoint x: 857, endPoint y: 366, distance: 191.2
drag, startPoint x: 857, startPoint y: 366, endPoint x: 1201, endPoint y: 469, distance: 359.2
click at [1201, 469] on div "Register" at bounding box center [1027, 484] width 473 height 40
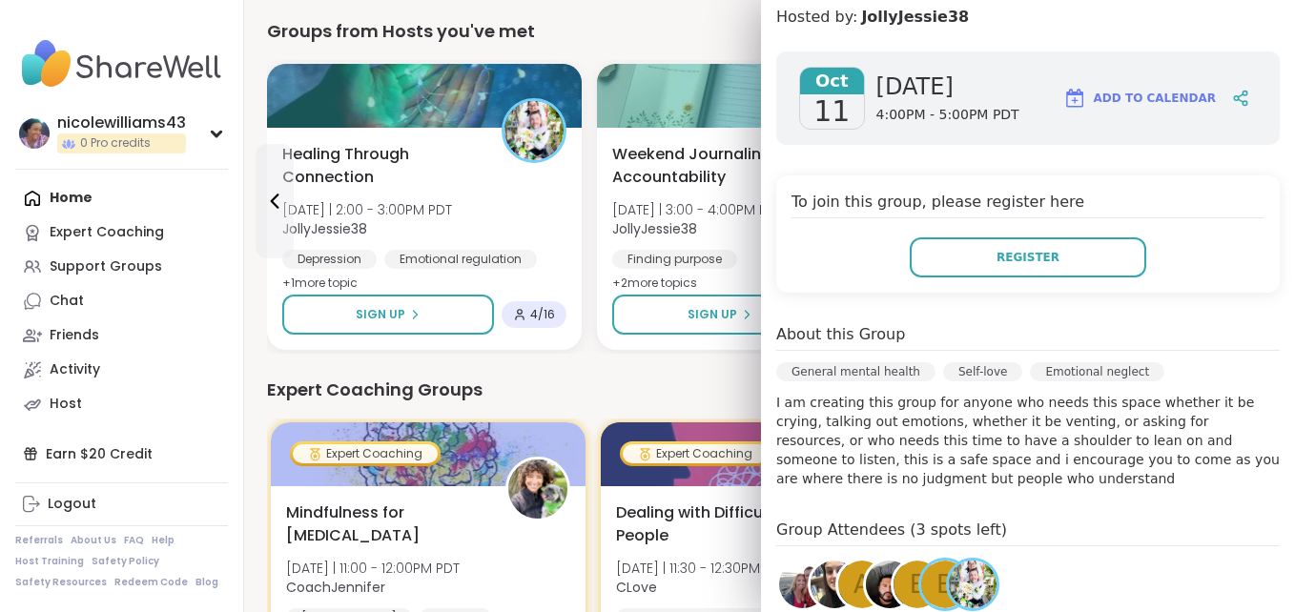
scroll to position [229, 0]
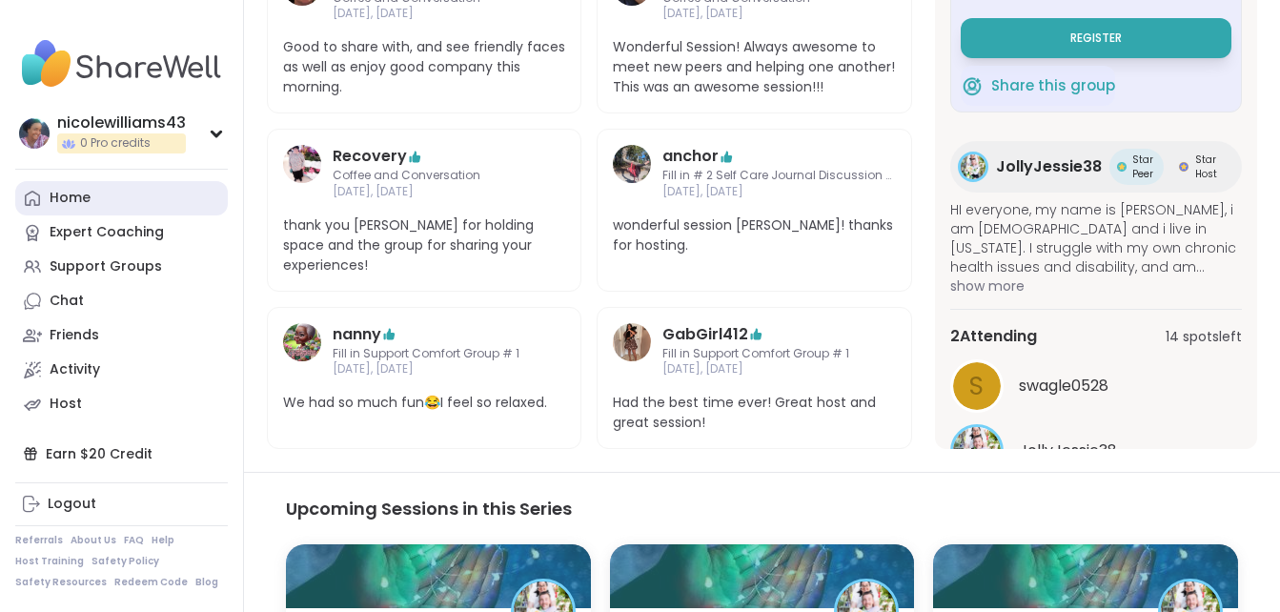
click at [106, 192] on link "Home" at bounding box center [121, 198] width 213 height 34
